Goal: Task Accomplishment & Management: Use online tool/utility

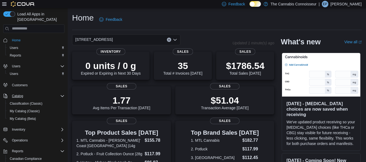
scroll to position [32, 0]
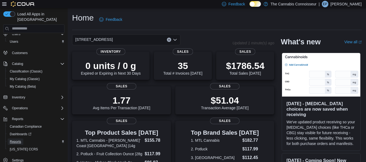
click at [19, 140] on span "Reports" at bounding box center [15, 142] width 11 height 4
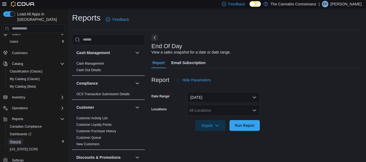
scroll to position [9, 0]
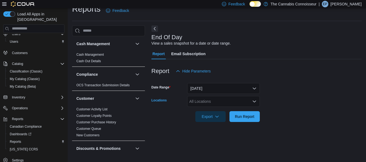
click at [251, 100] on div "All Locations" at bounding box center [223, 101] width 73 height 11
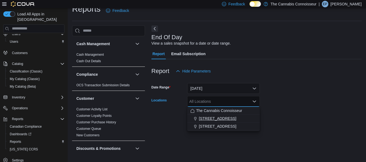
click at [215, 119] on span "[STREET_ADDRESS]" at bounding box center [217, 118] width 37 height 5
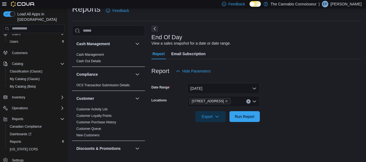
click at [306, 86] on form "Date Range [DATE] Locations 2-1874 [GEOGRAPHIC_DATA] Export Run Report" at bounding box center [256, 99] width 210 height 45
click at [247, 118] on span "Run Report" at bounding box center [244, 116] width 19 height 5
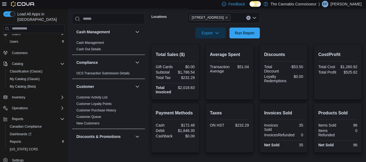
scroll to position [93, 0]
click at [191, 110] on h2 "Payment Methods" at bounding box center [175, 113] width 39 height 6
